Goal: Transaction & Acquisition: Purchase product/service

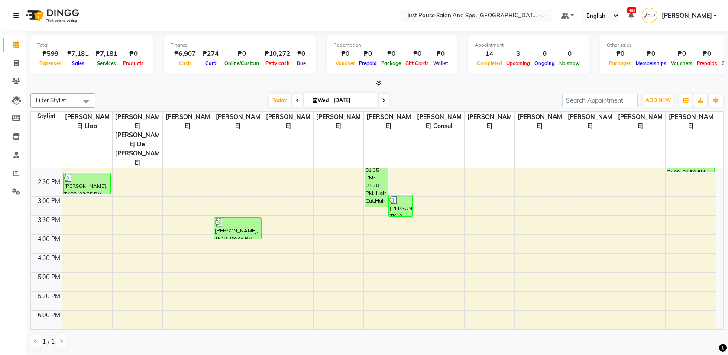
scroll to position [256, 0]
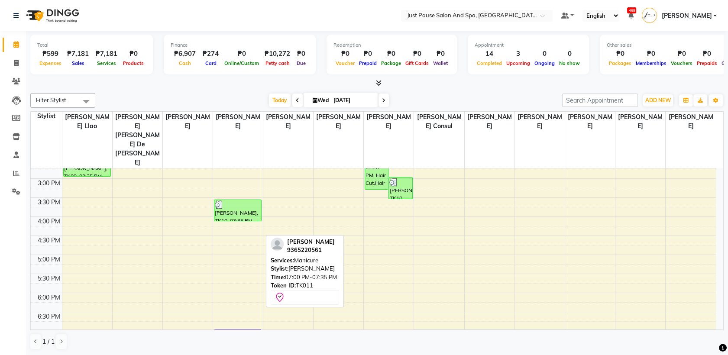
click at [239, 330] on div "[PERSON_NAME], TK11, 07:00 PM-07:35 PM, [GEOGRAPHIC_DATA]" at bounding box center [237, 340] width 47 height 21
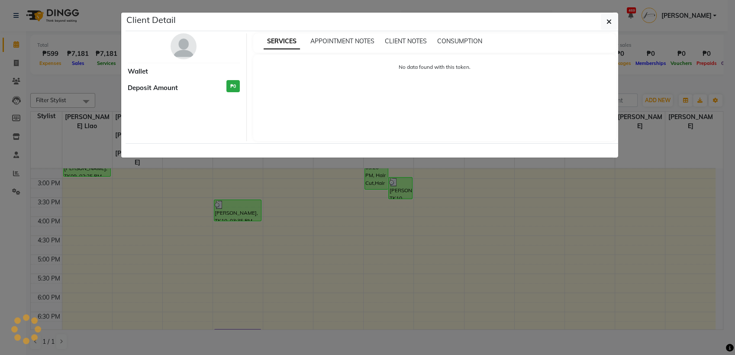
select select "8"
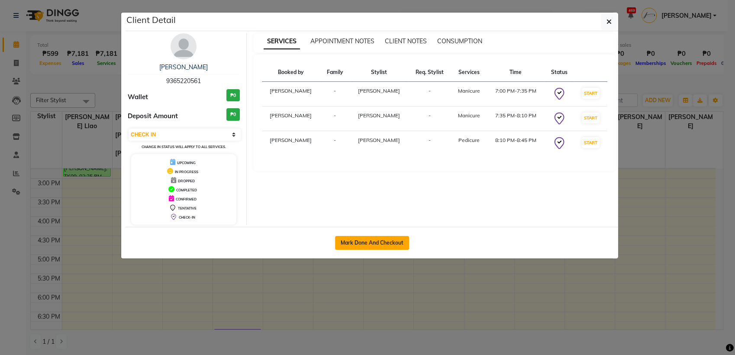
click at [397, 243] on button "Mark Done And Checkout" at bounding box center [372, 243] width 74 height 14
select select "service"
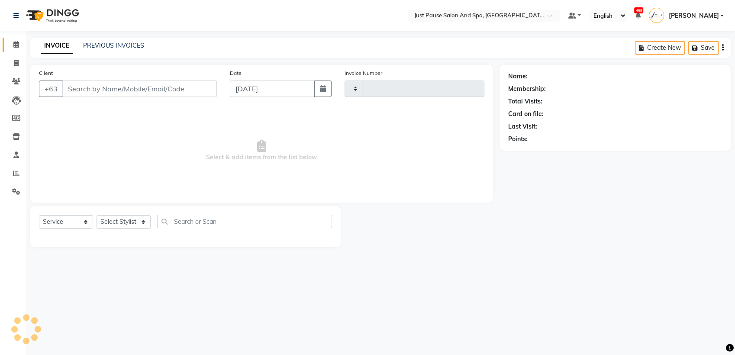
type input "2475"
select select "4927"
select select "G"
select select "30379"
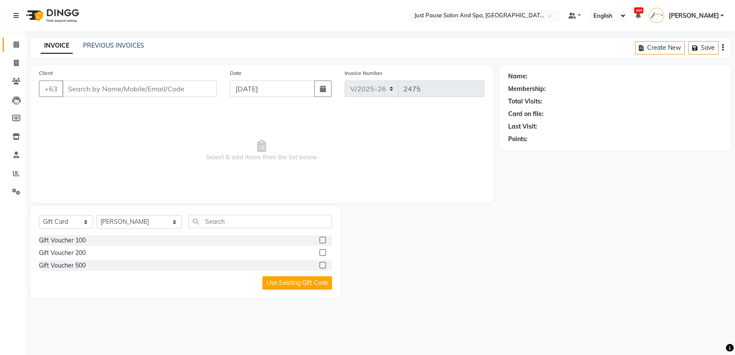
type input "9365220561"
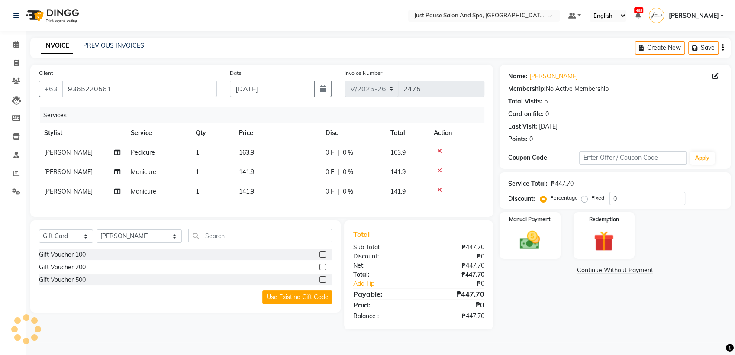
click at [260, 154] on td "163.9" at bounding box center [277, 152] width 87 height 19
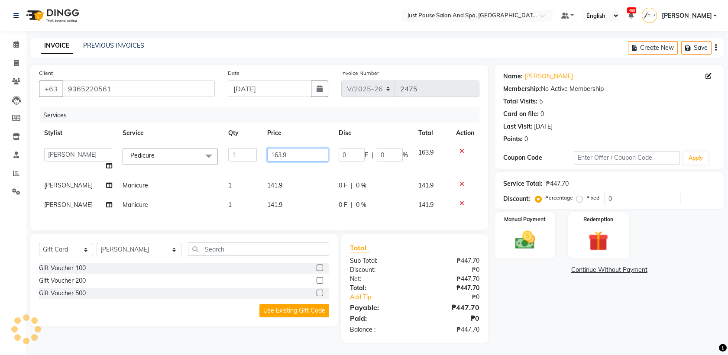
click at [291, 157] on input "163.9" at bounding box center [297, 154] width 61 height 13
type input "164"
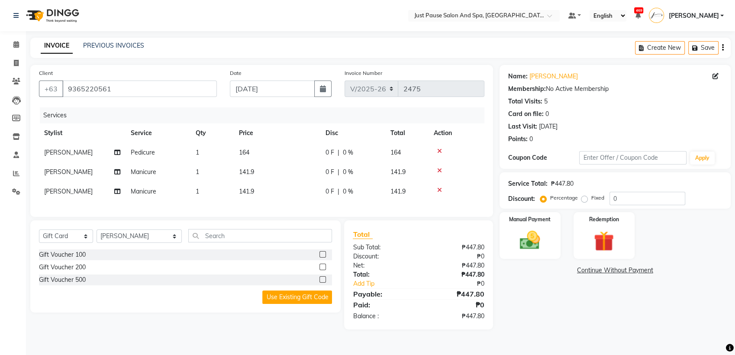
click at [289, 185] on tbody "[PERSON_NAME] Pedicure 1 164 0 F | 0 % 164 [PERSON_NAME] Manicure 1 141.9 0 F |…" at bounding box center [262, 172] width 446 height 58
click at [268, 168] on td "141.9" at bounding box center [277, 171] width 87 height 19
select select "30379"
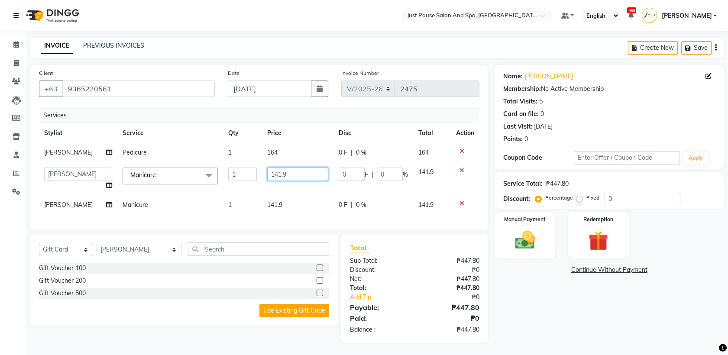
click at [292, 175] on input "141.9" at bounding box center [297, 174] width 61 height 13
type input "142"
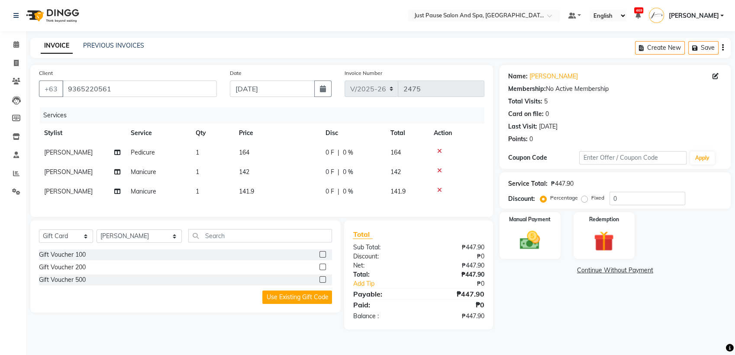
click at [283, 204] on div "Services Stylist Service Qty Price Disc Total Action [PERSON_NAME] Pedicure 1 1…" at bounding box center [262, 157] width 446 height 101
click at [265, 191] on td "141.9" at bounding box center [277, 191] width 87 height 19
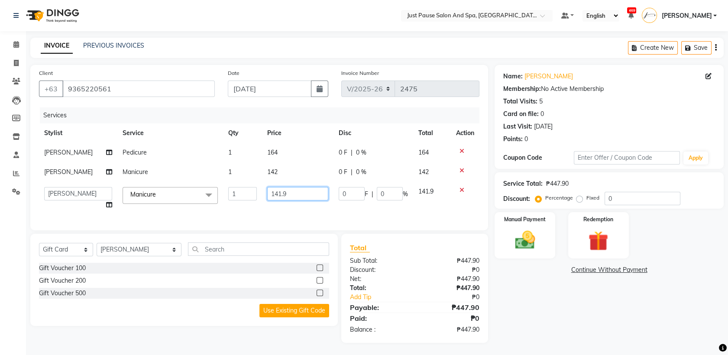
click at [294, 200] on input "141.9" at bounding box center [297, 193] width 61 height 13
type input "142"
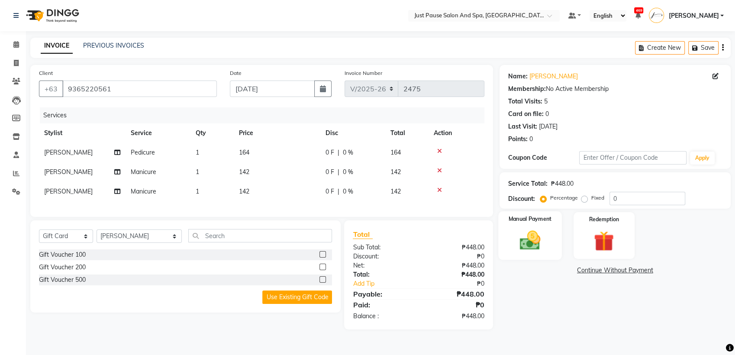
click at [521, 249] on img at bounding box center [530, 240] width 34 height 24
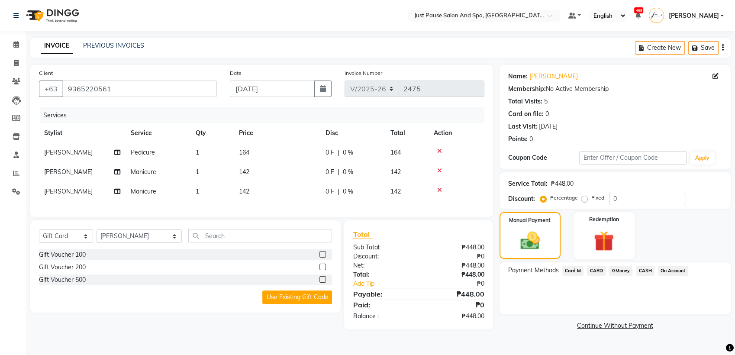
click at [644, 269] on span "CASH" at bounding box center [645, 271] width 19 height 10
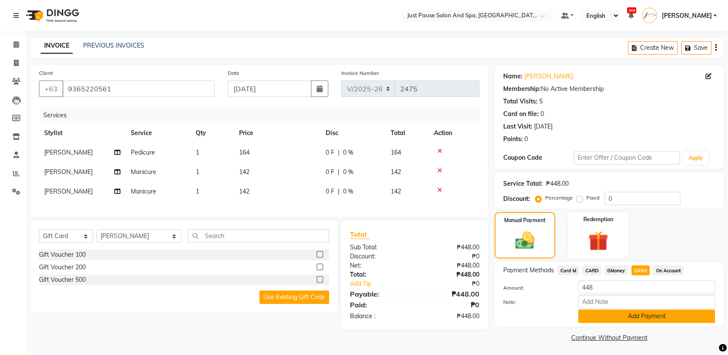
click at [671, 316] on button "Add Payment" at bounding box center [646, 316] width 137 height 13
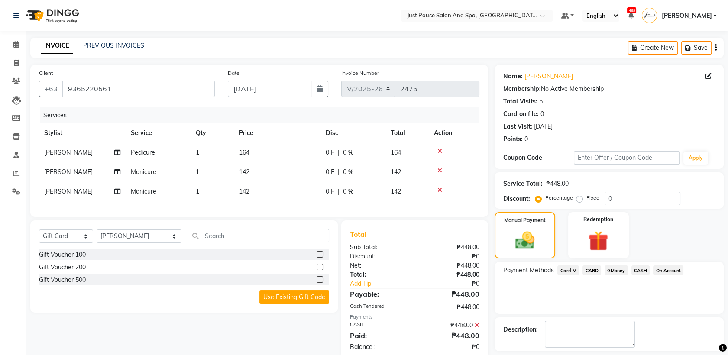
scroll to position [38, 0]
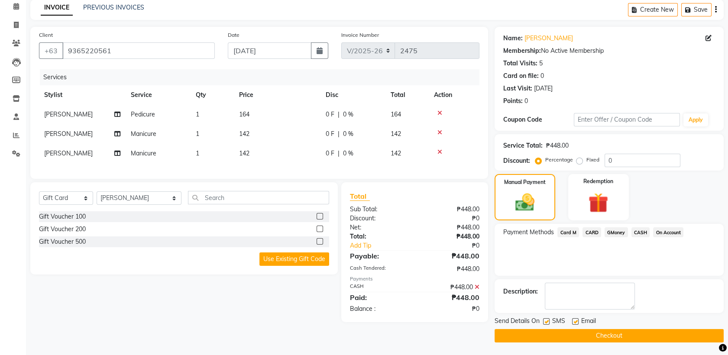
click at [679, 331] on button "Checkout" at bounding box center [609, 335] width 229 height 13
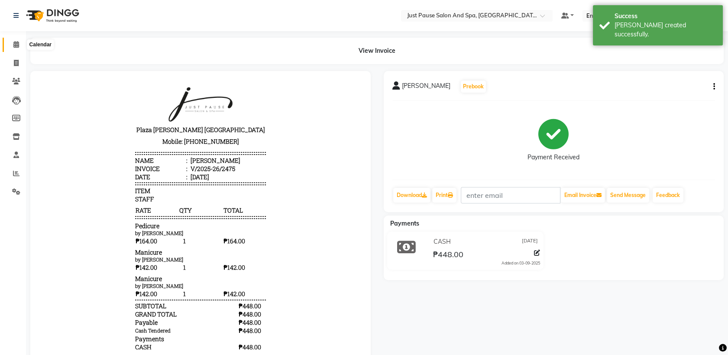
click at [18, 44] on icon at bounding box center [16, 44] width 6 height 6
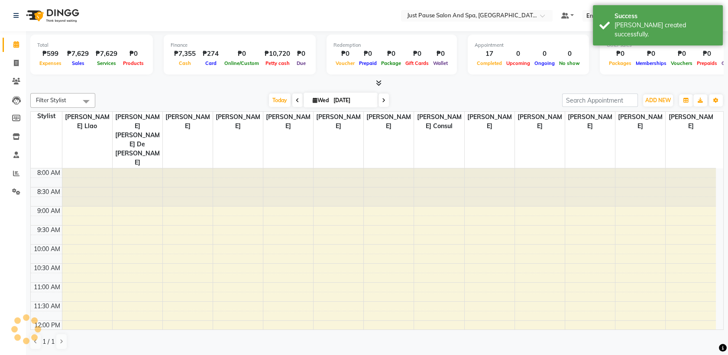
click at [18, 44] on icon at bounding box center [16, 44] width 6 height 6
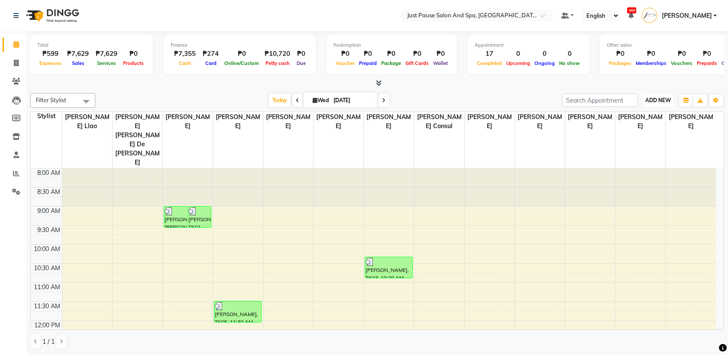
click at [664, 100] on span "ADD NEW" at bounding box center [658, 100] width 26 height 6
click at [646, 171] on link "Add Transaction" at bounding box center [638, 173] width 68 height 11
select select "direct"
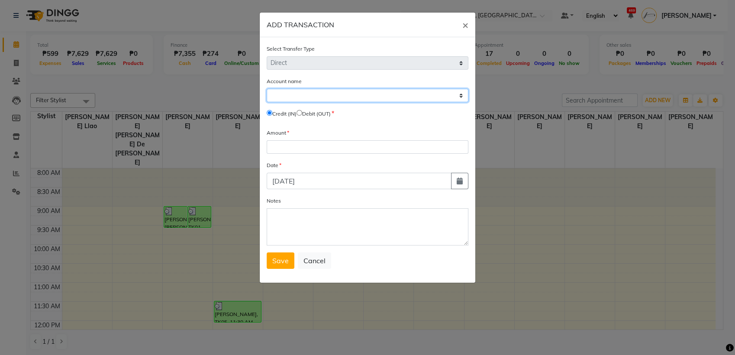
click at [443, 95] on select "Select [PERSON_NAME] Cash Default Account Expense Account" at bounding box center [368, 95] width 202 height 13
select select "3791"
click at [267, 89] on select "Select [PERSON_NAME] Cash Default Account Expense Account" at bounding box center [368, 95] width 202 height 13
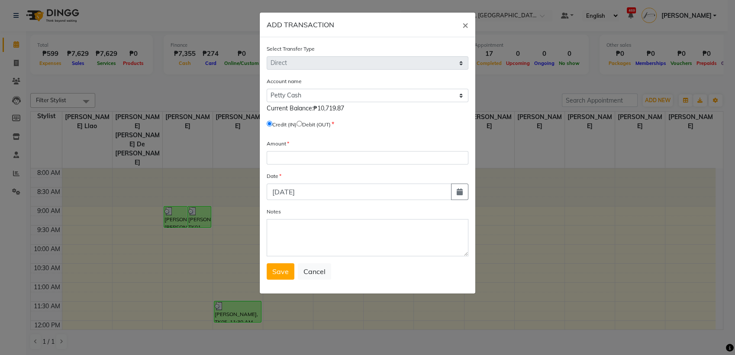
click at [302, 123] on input "radio" at bounding box center [300, 124] width 6 height 6
radio input "true"
click at [308, 154] on input "number" at bounding box center [368, 157] width 202 height 13
type input "7021"
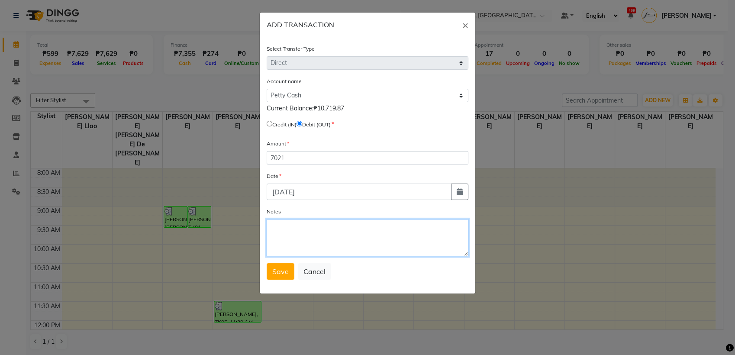
click at [311, 237] on textarea "Notes" at bounding box center [368, 237] width 202 height 37
type textarea "r"
type textarea "Remit"
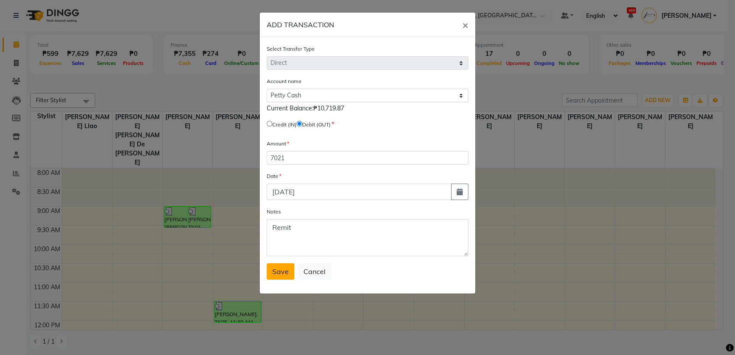
click at [283, 269] on span "Save" at bounding box center [280, 271] width 16 height 9
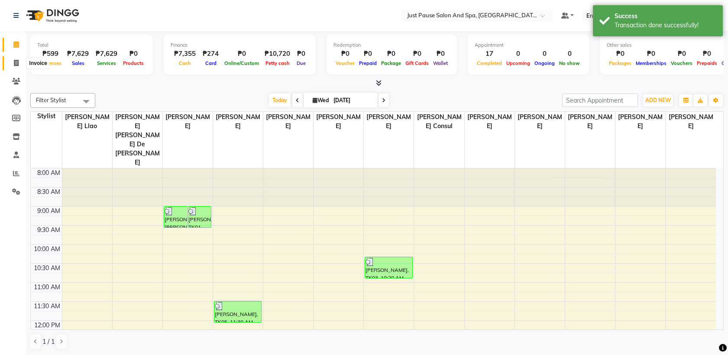
click at [16, 63] on icon at bounding box center [16, 63] width 5 height 6
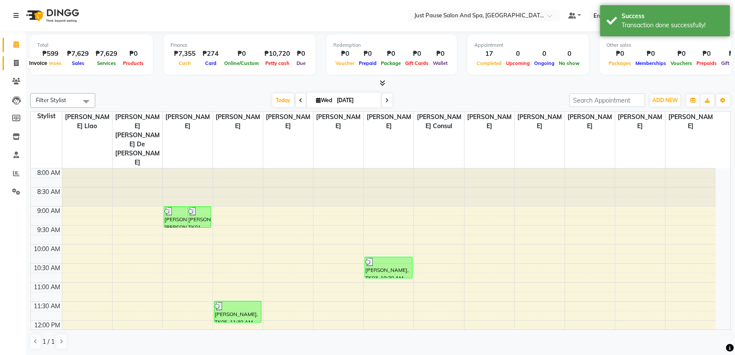
select select "service"
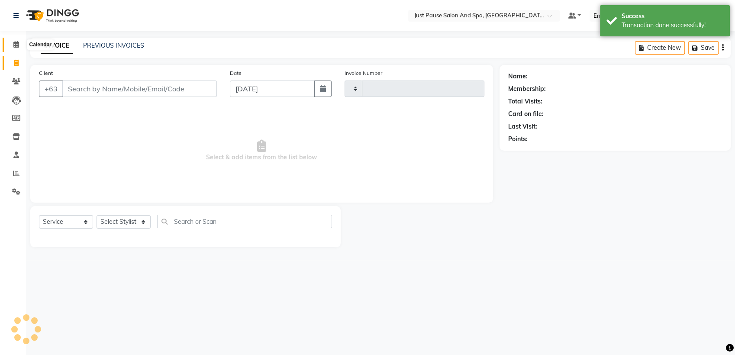
click at [14, 43] on icon at bounding box center [16, 44] width 6 height 6
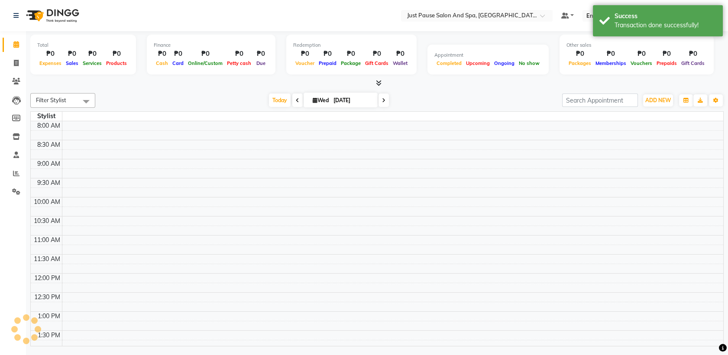
scroll to position [229, 0]
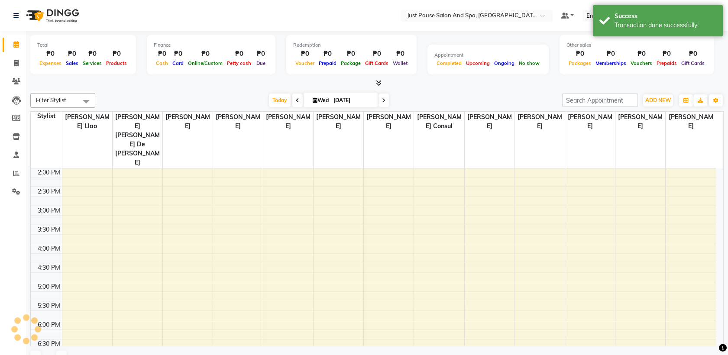
click at [14, 43] on icon at bounding box center [16, 44] width 6 height 6
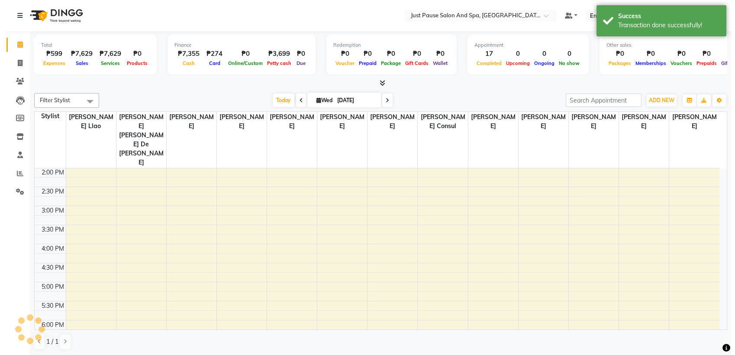
scroll to position [0, 0]
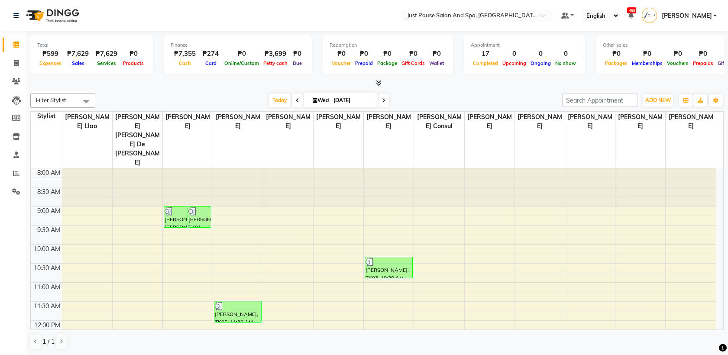
click at [700, 19] on span "[PERSON_NAME]" at bounding box center [686, 15] width 50 height 9
click at [677, 63] on link "Sign out" at bounding box center [672, 61] width 79 height 13
